Goal: Task Accomplishment & Management: Complete application form

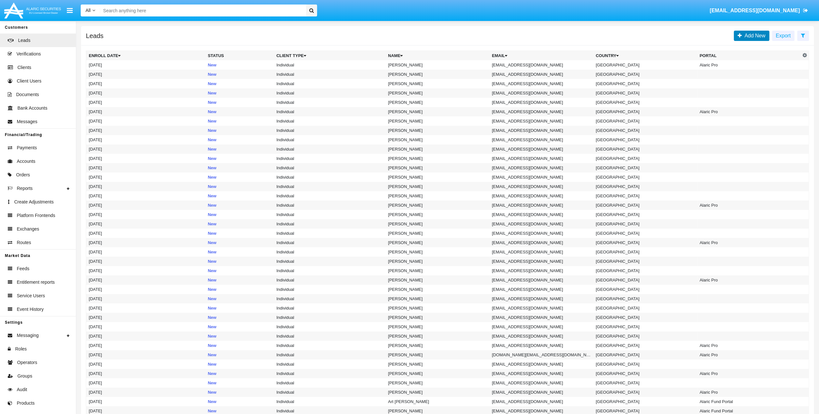
click at [747, 36] on span "Add New" at bounding box center [754, 35] width 24 height 5
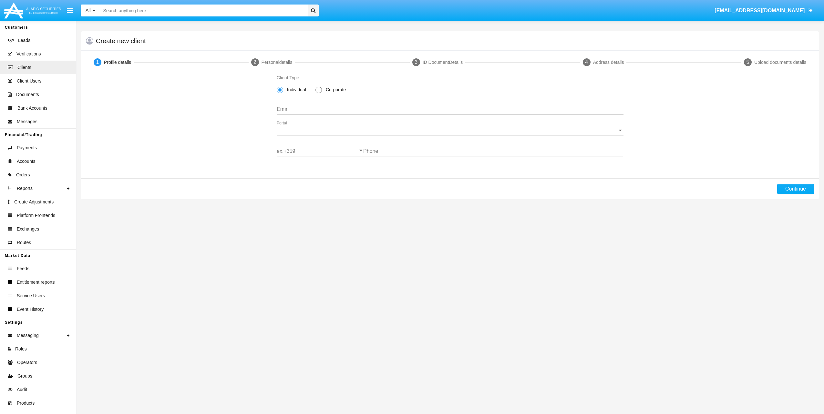
click at [327, 92] on span "Corporate" at bounding box center [334, 89] width 25 height 7
click at [319, 93] on input "Corporate" at bounding box center [318, 93] width 0 height 0
radio input "true"
click at [324, 110] on input "Email" at bounding box center [450, 110] width 347 height 6
click at [294, 110] on input "Email" at bounding box center [450, 110] width 347 height 6
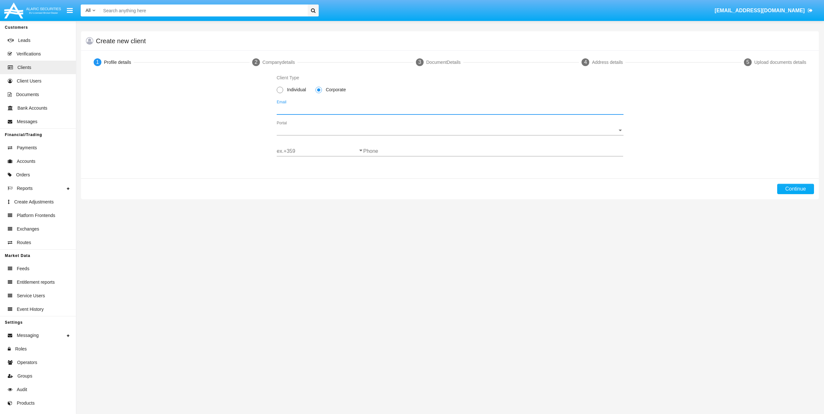
paste input "[EMAIL_ADDRESS][DOMAIN_NAME]"
type input "[EMAIL_ADDRESS][DOMAIN_NAME]"
click at [358, 130] on span "Portal" at bounding box center [447, 130] width 341 height 6
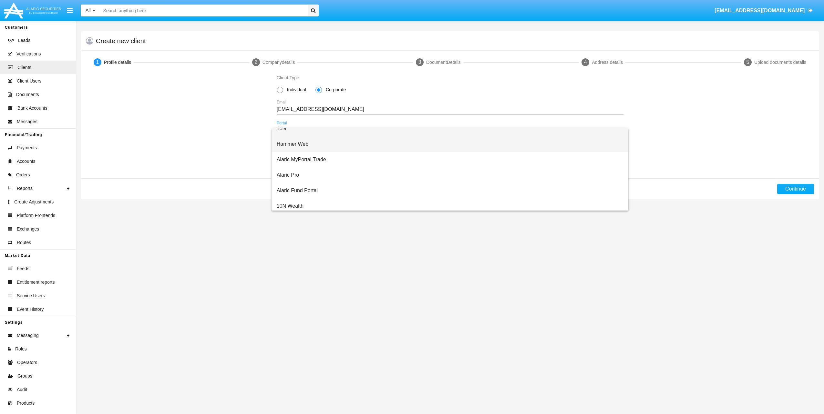
scroll to position [10, 0]
click at [462, 339] on div at bounding box center [412, 207] width 824 height 414
